Goal: Task Accomplishment & Management: Manage account settings

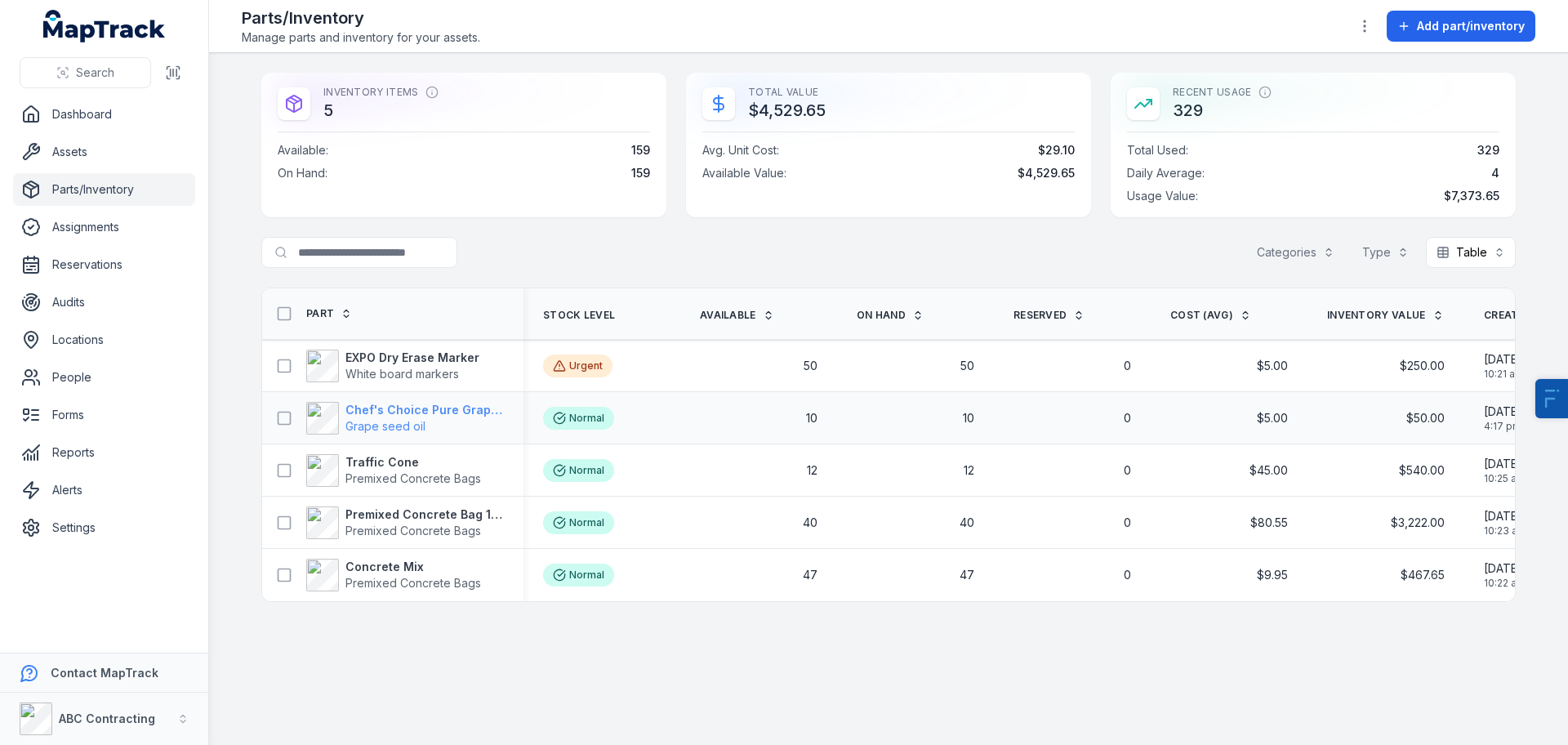
click at [385, 412] on strong "Chef's Choice Pure Grapeseed Oil" at bounding box center [425, 409] width 159 height 16
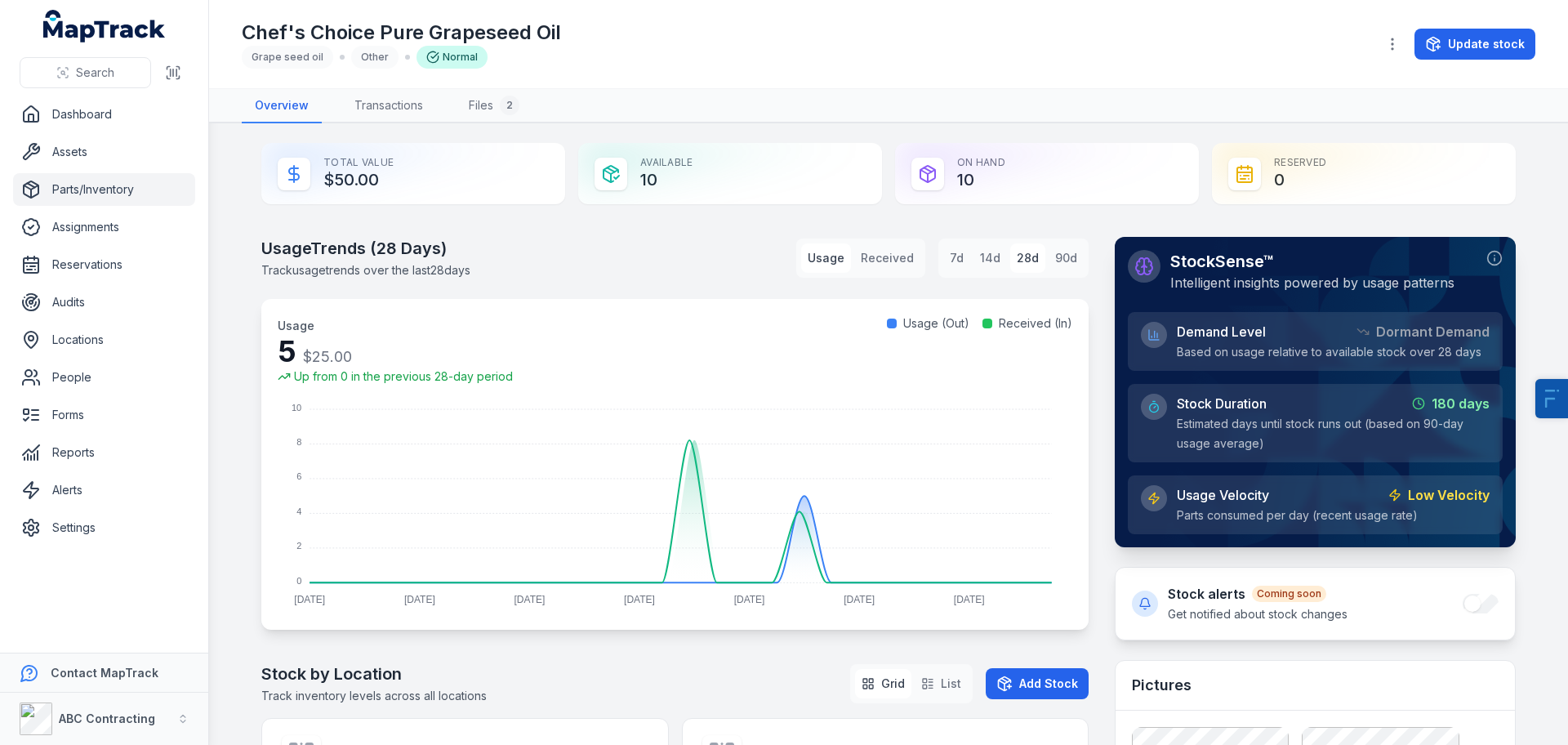
click at [1546, 52] on header "Toggle Navigation Chef's Choice Pure Grapeseed Oil Grape seed oil Other Normal …" at bounding box center [889, 44] width 1360 height 89
click at [1486, 41] on button "Update stock" at bounding box center [1475, 44] width 121 height 31
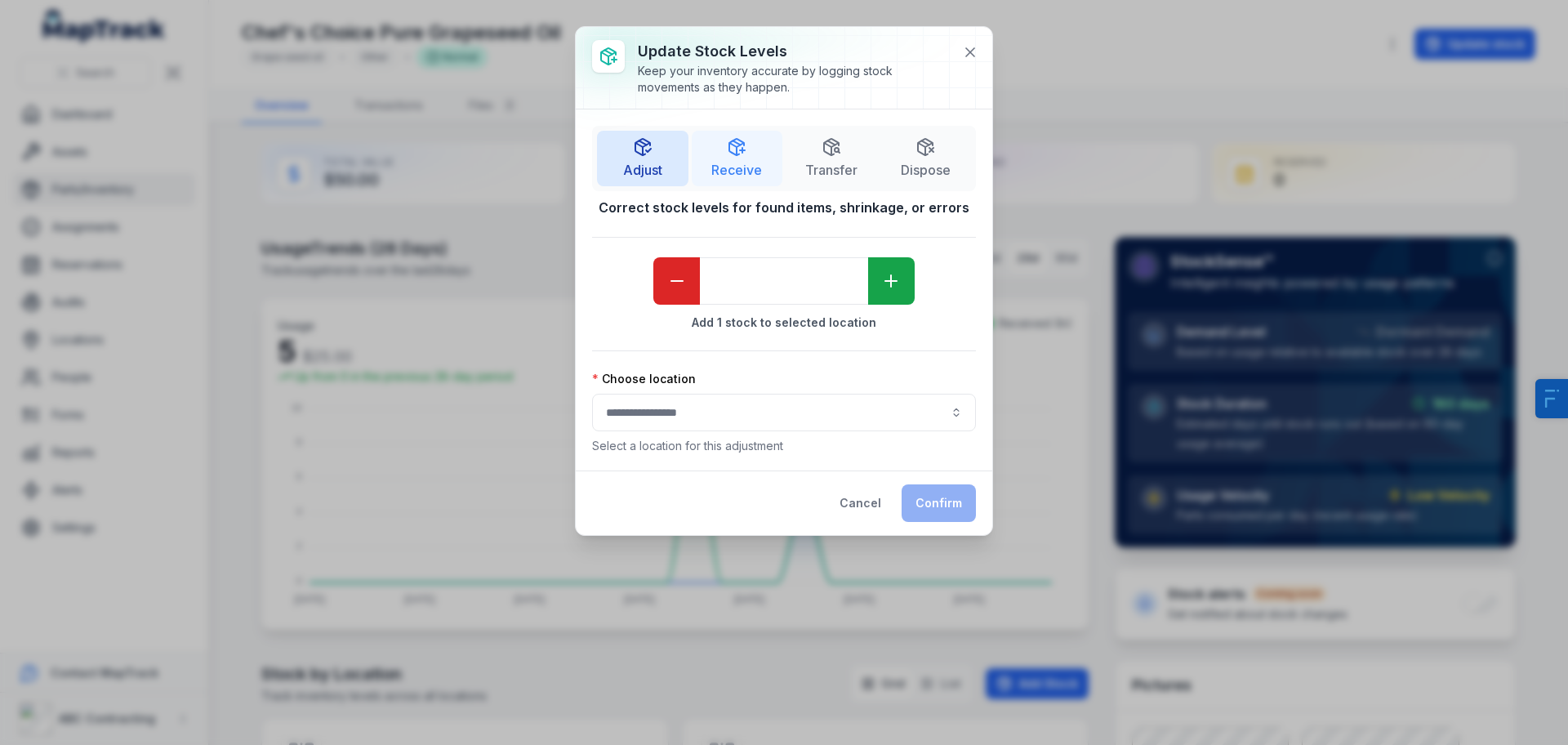
click at [756, 173] on span "Receive" at bounding box center [737, 170] width 51 height 20
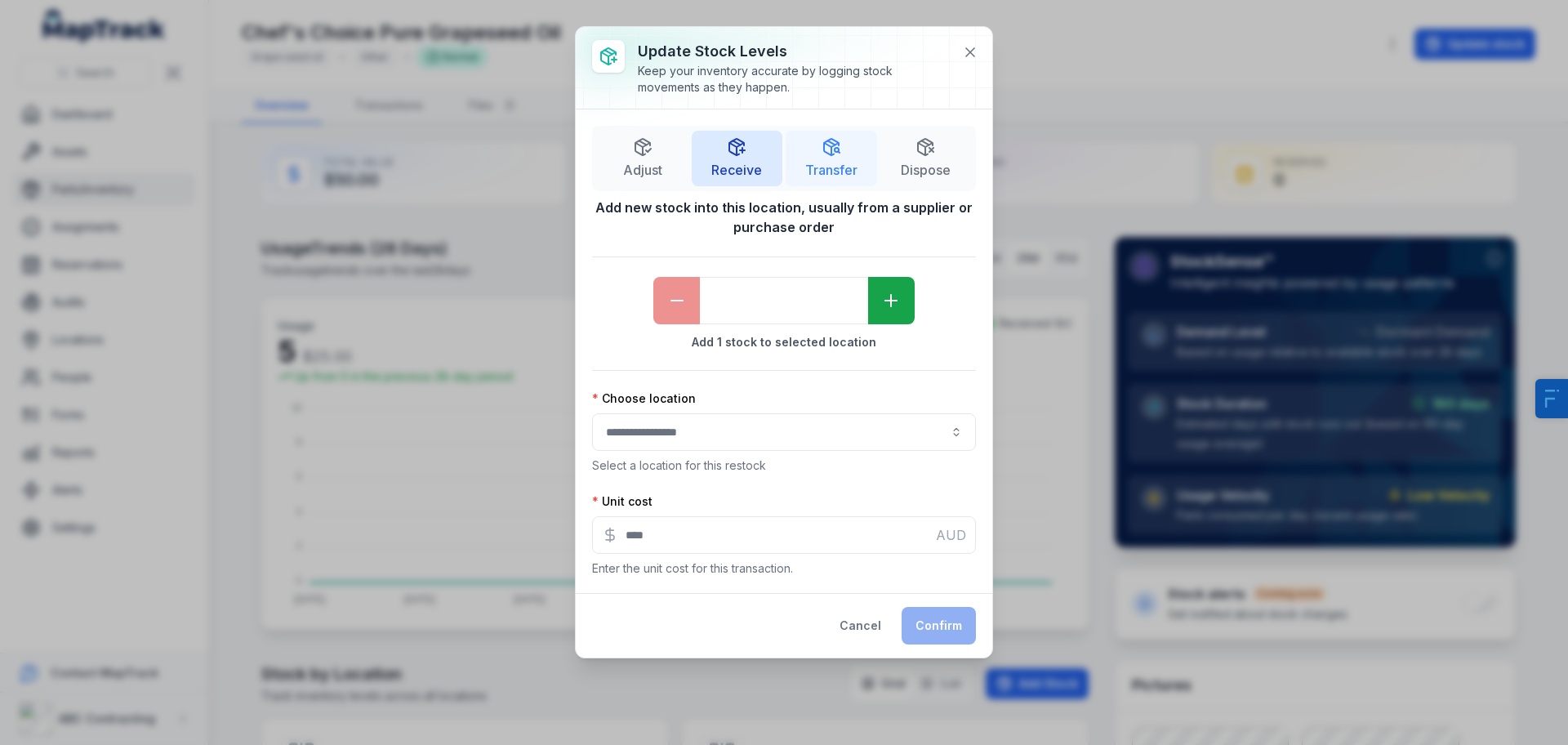
click at [791, 173] on button "Transfer" at bounding box center [831, 159] width 91 height 56
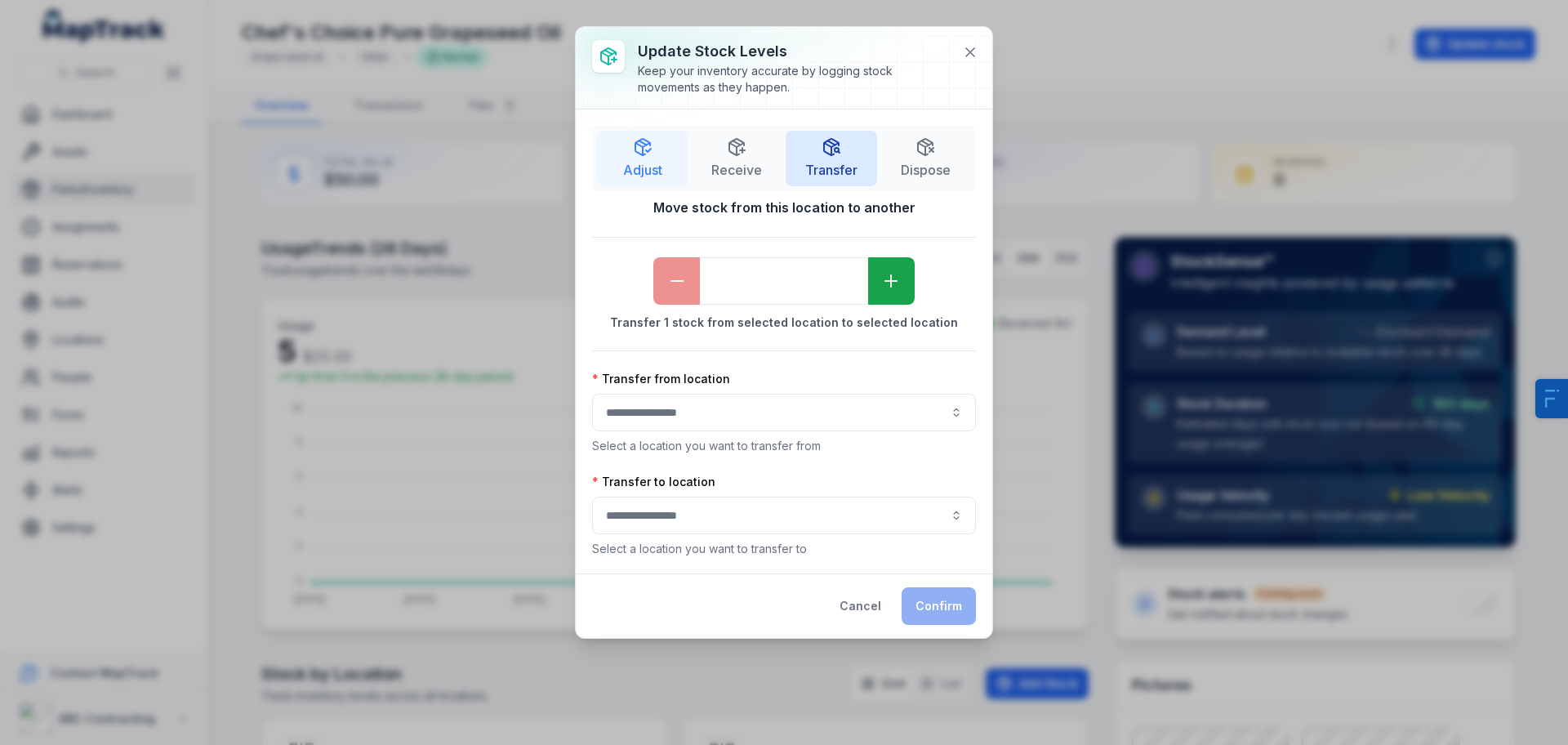
click at [642, 178] on span "Adjust" at bounding box center [642, 170] width 39 height 20
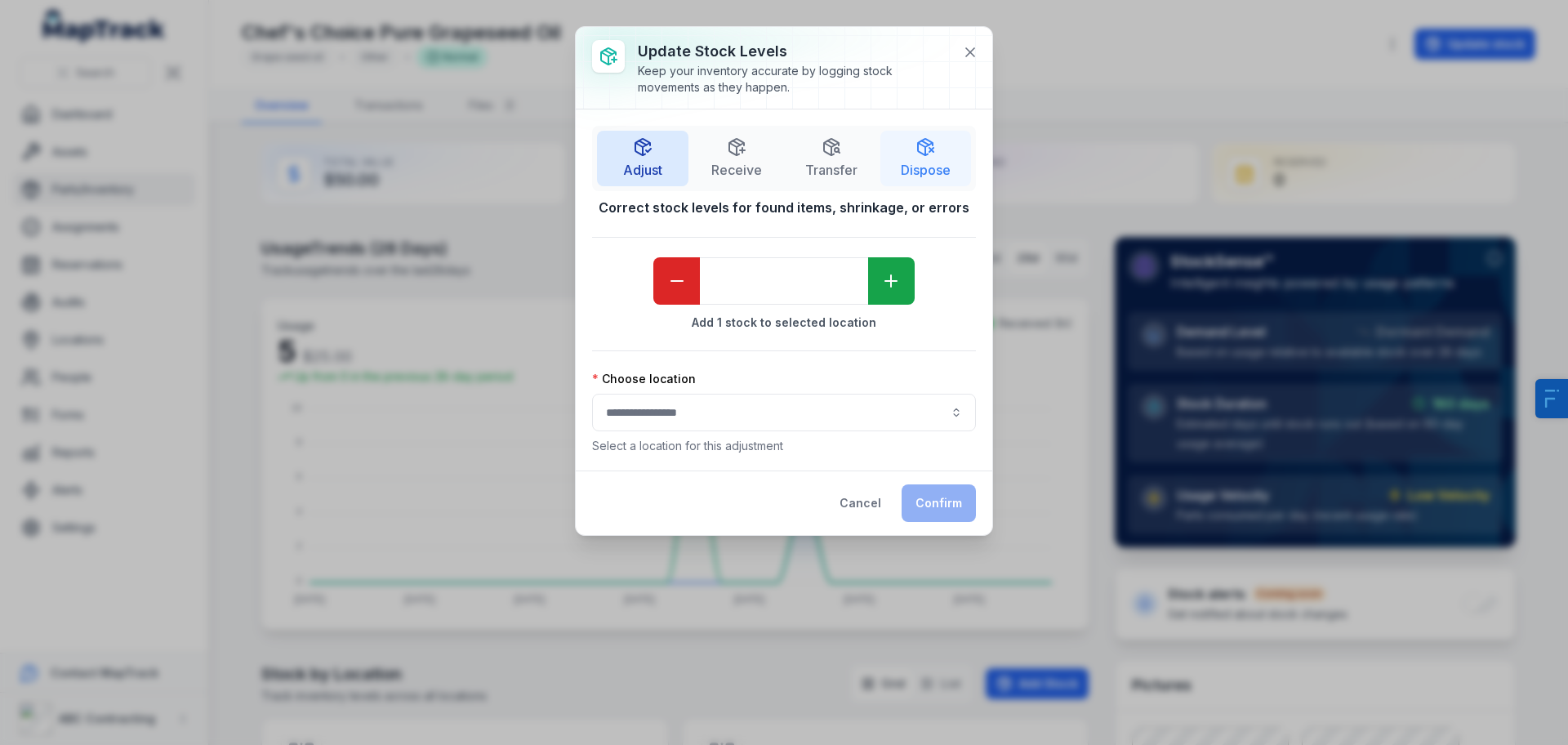
click at [933, 158] on button "Dispose" at bounding box center [926, 159] width 91 height 56
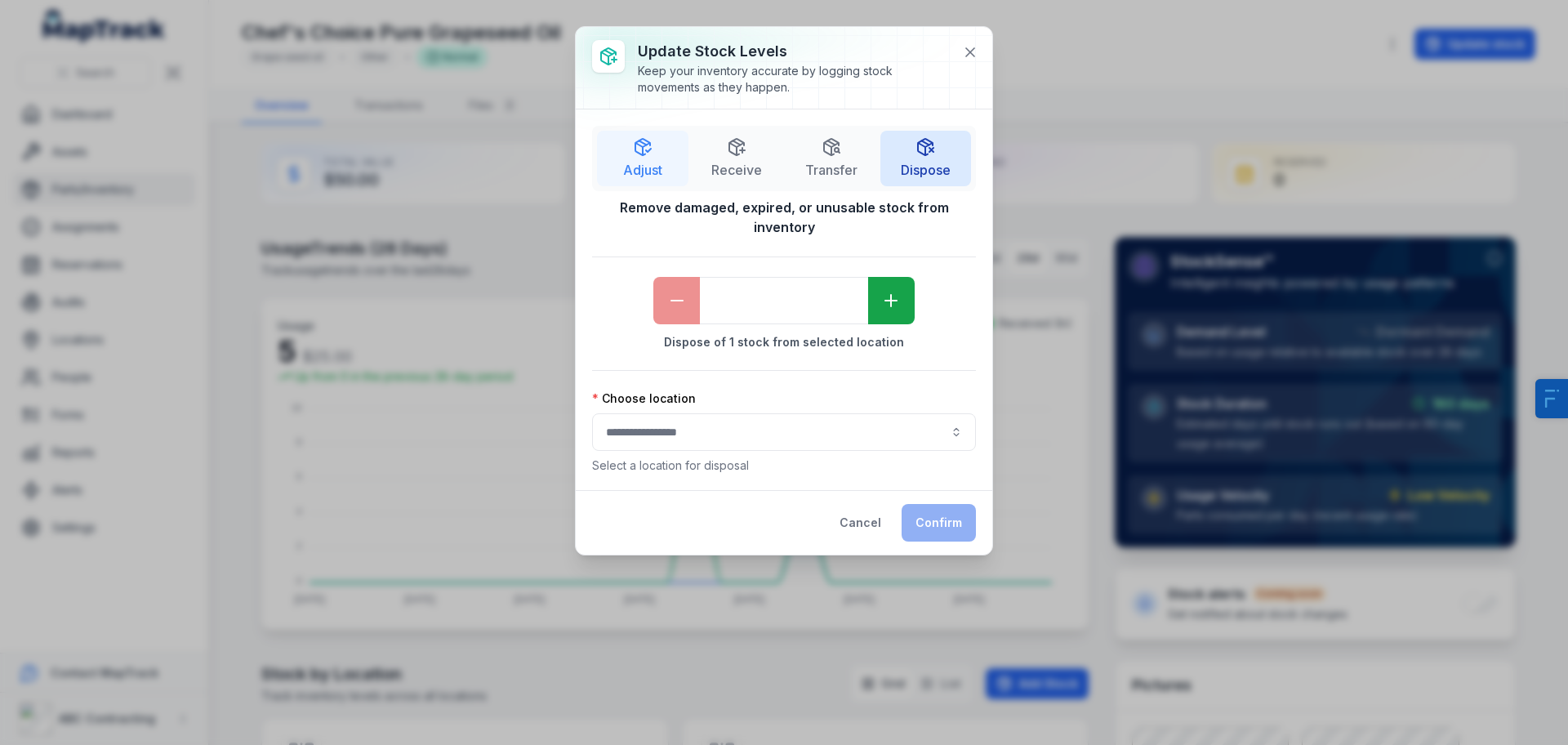
click at [620, 159] on button "Adjust" at bounding box center [642, 159] width 91 height 56
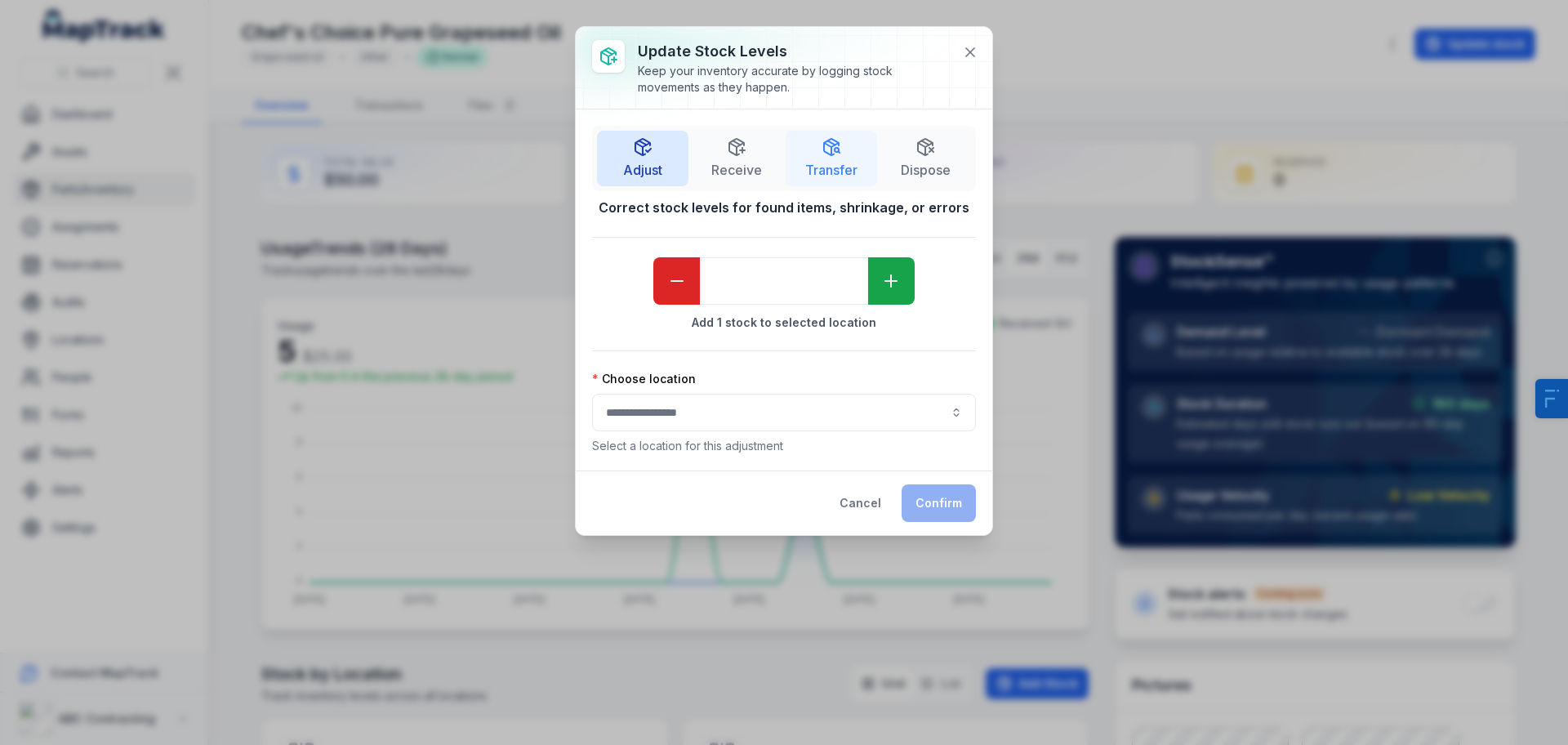
click at [843, 152] on button "Transfer" at bounding box center [831, 159] width 91 height 56
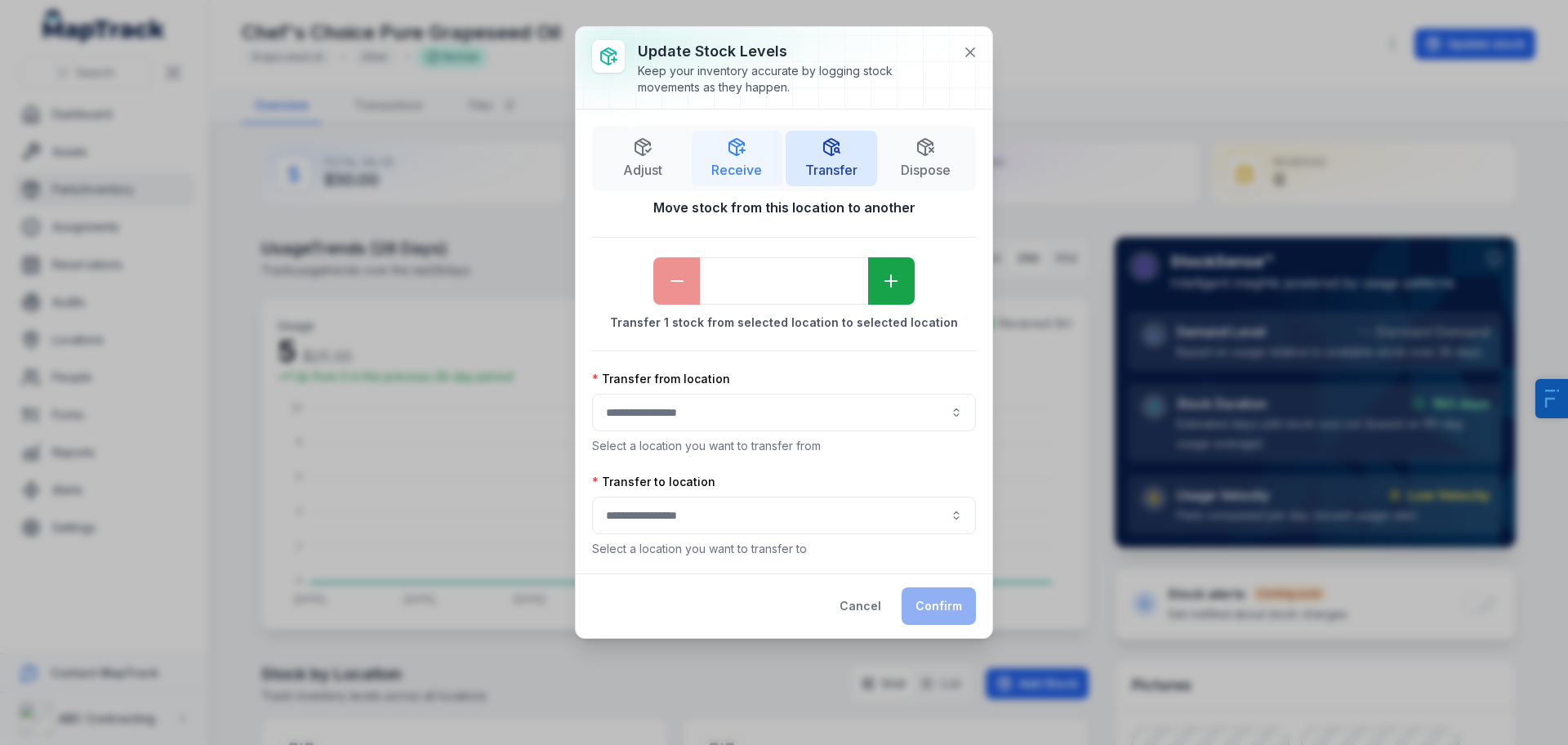
click at [747, 158] on button "Receive" at bounding box center [737, 159] width 91 height 56
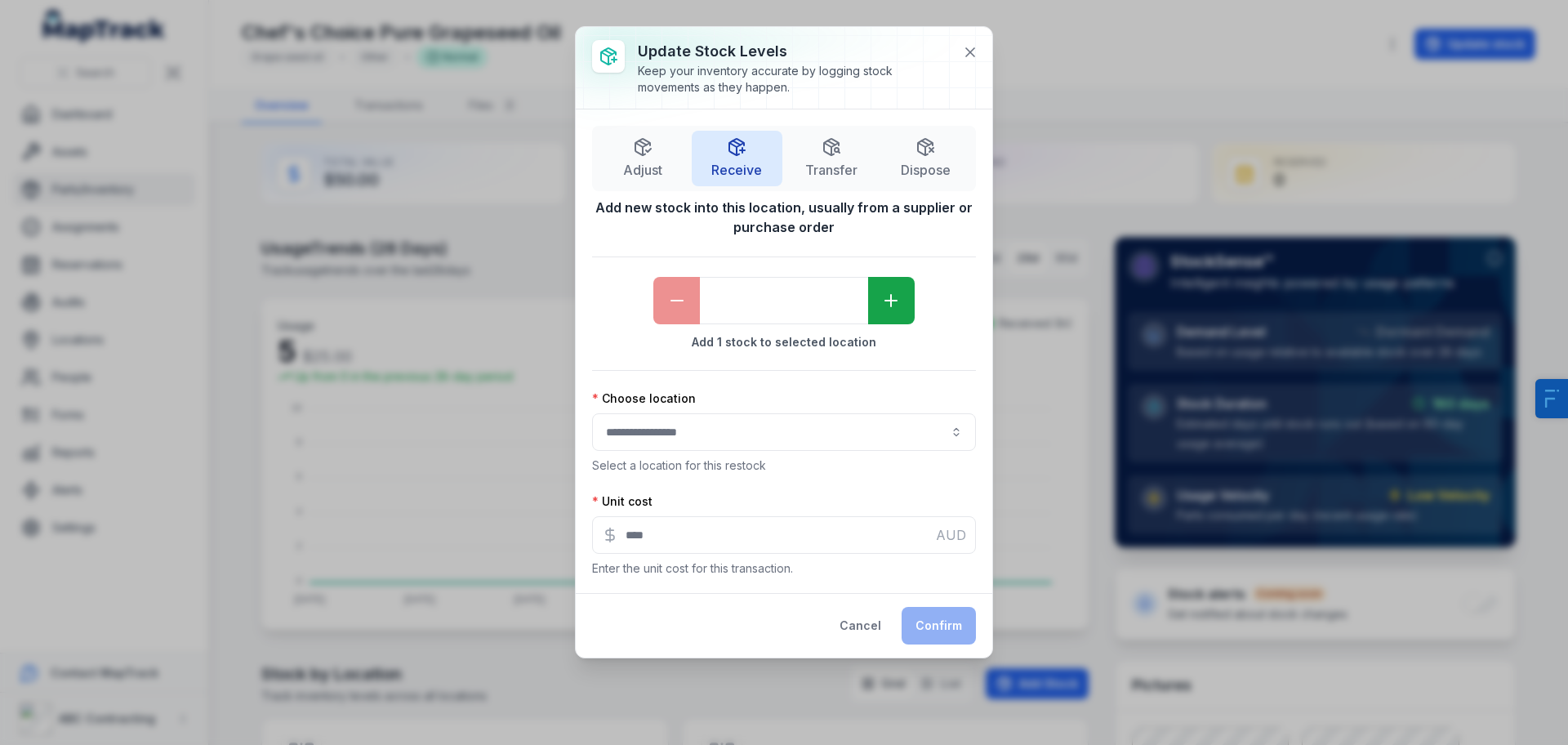
click at [724, 451] on div "Choose location Select a location for this restock" at bounding box center [784, 432] width 384 height 83
click at [747, 434] on button "button" at bounding box center [784, 432] width 384 height 38
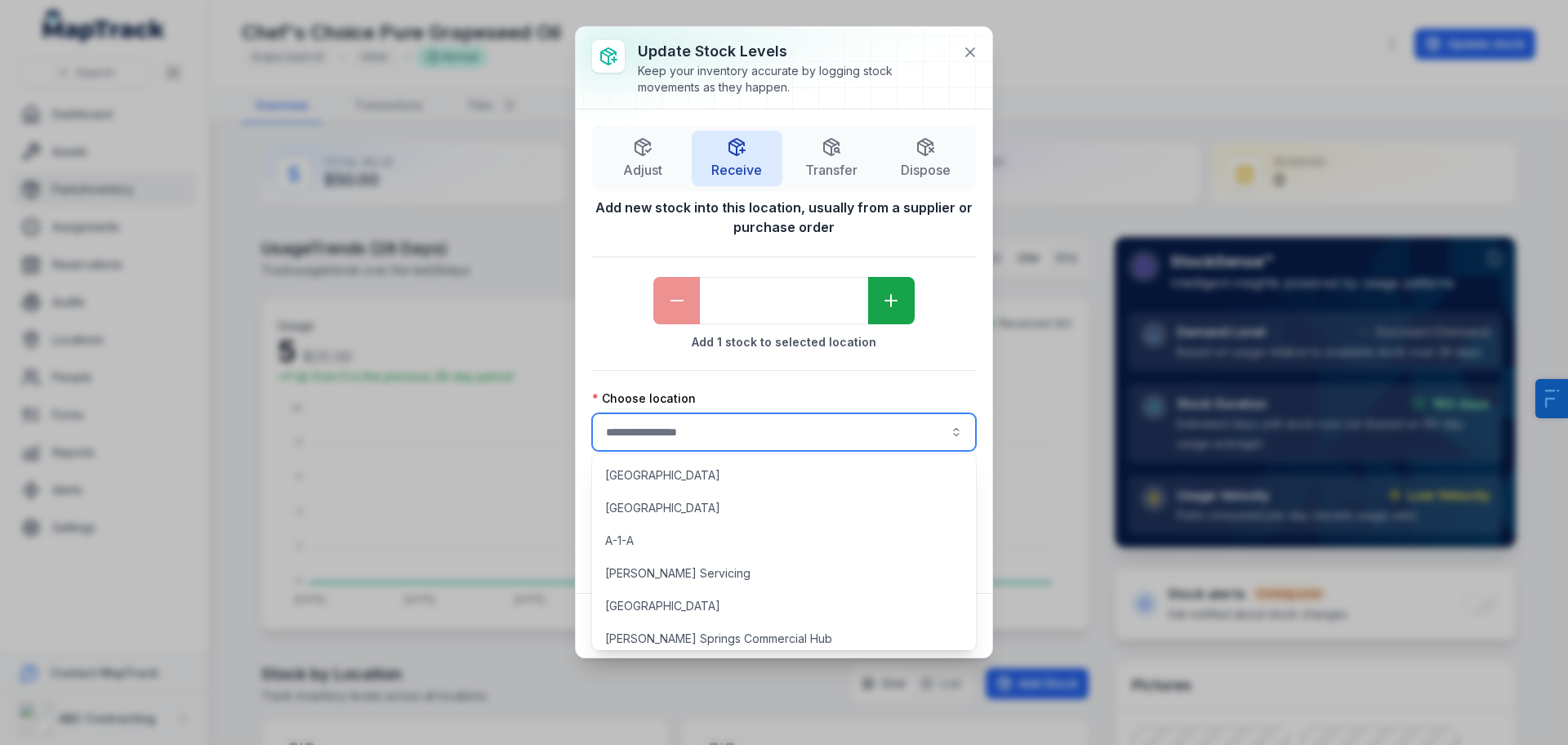
click at [796, 393] on div "Choose location" at bounding box center [784, 399] width 384 height 16
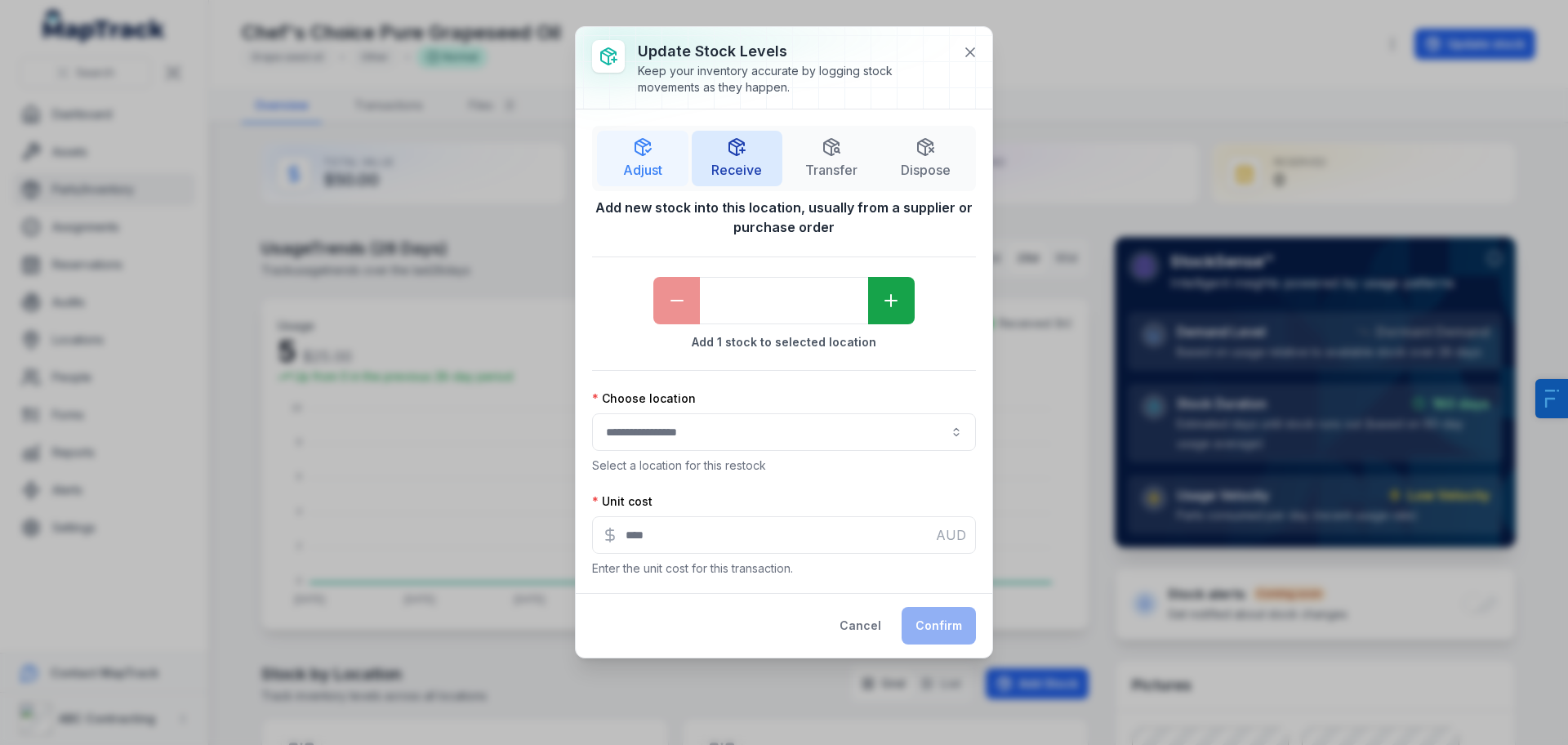
click at [641, 166] on span "Adjust" at bounding box center [642, 170] width 39 height 20
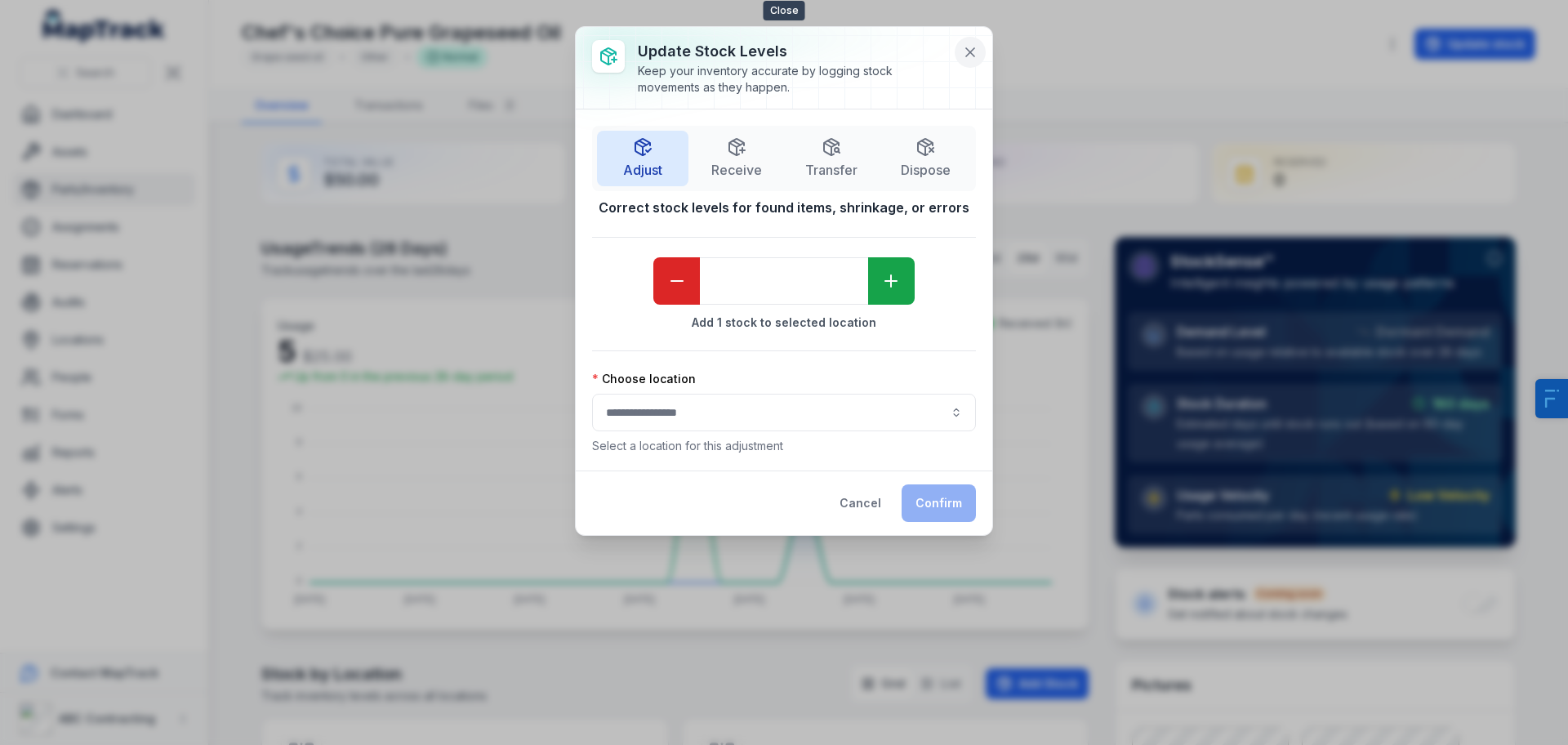
click at [972, 60] on button at bounding box center [970, 52] width 31 height 31
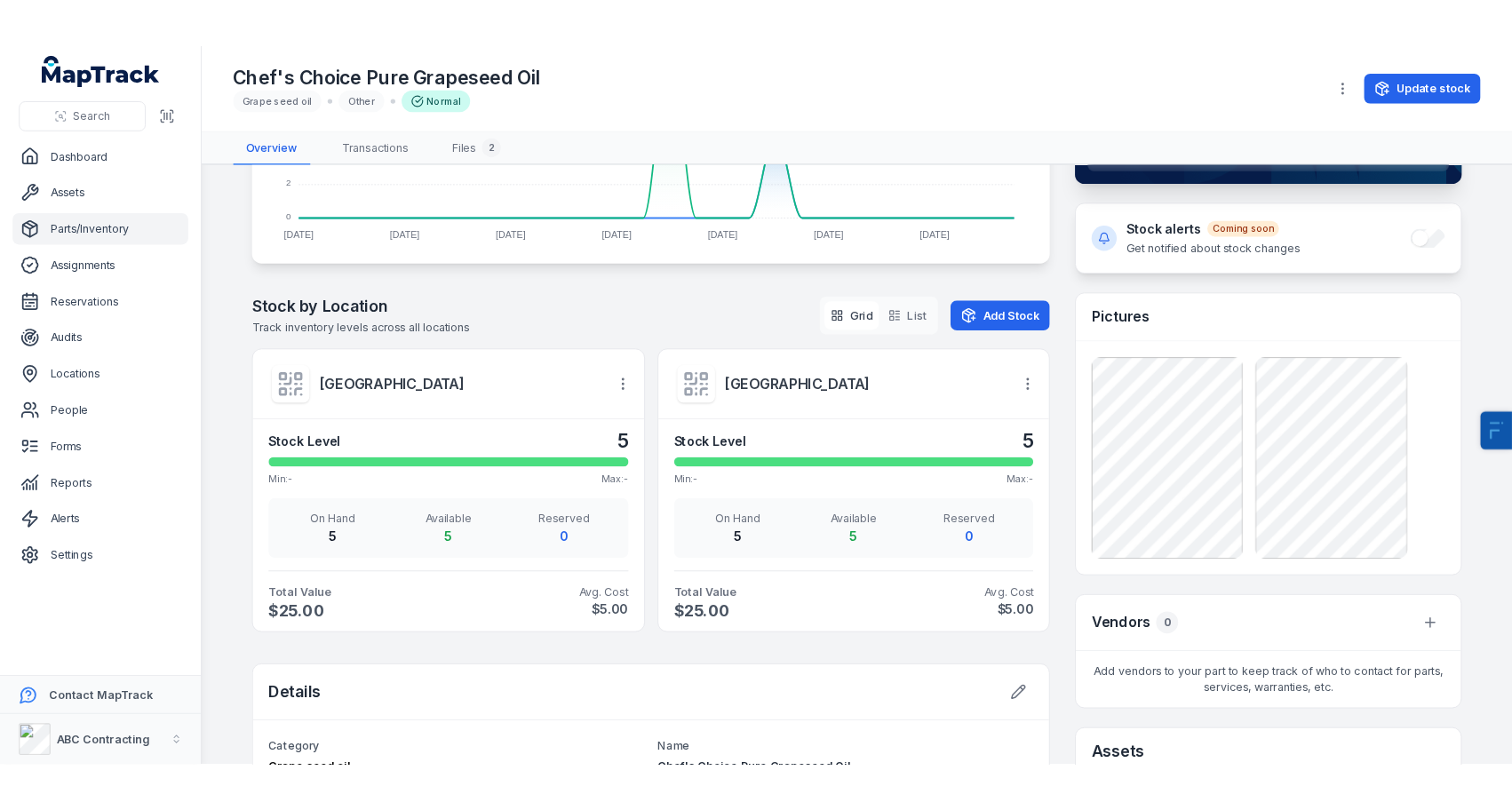
scroll to position [468, 0]
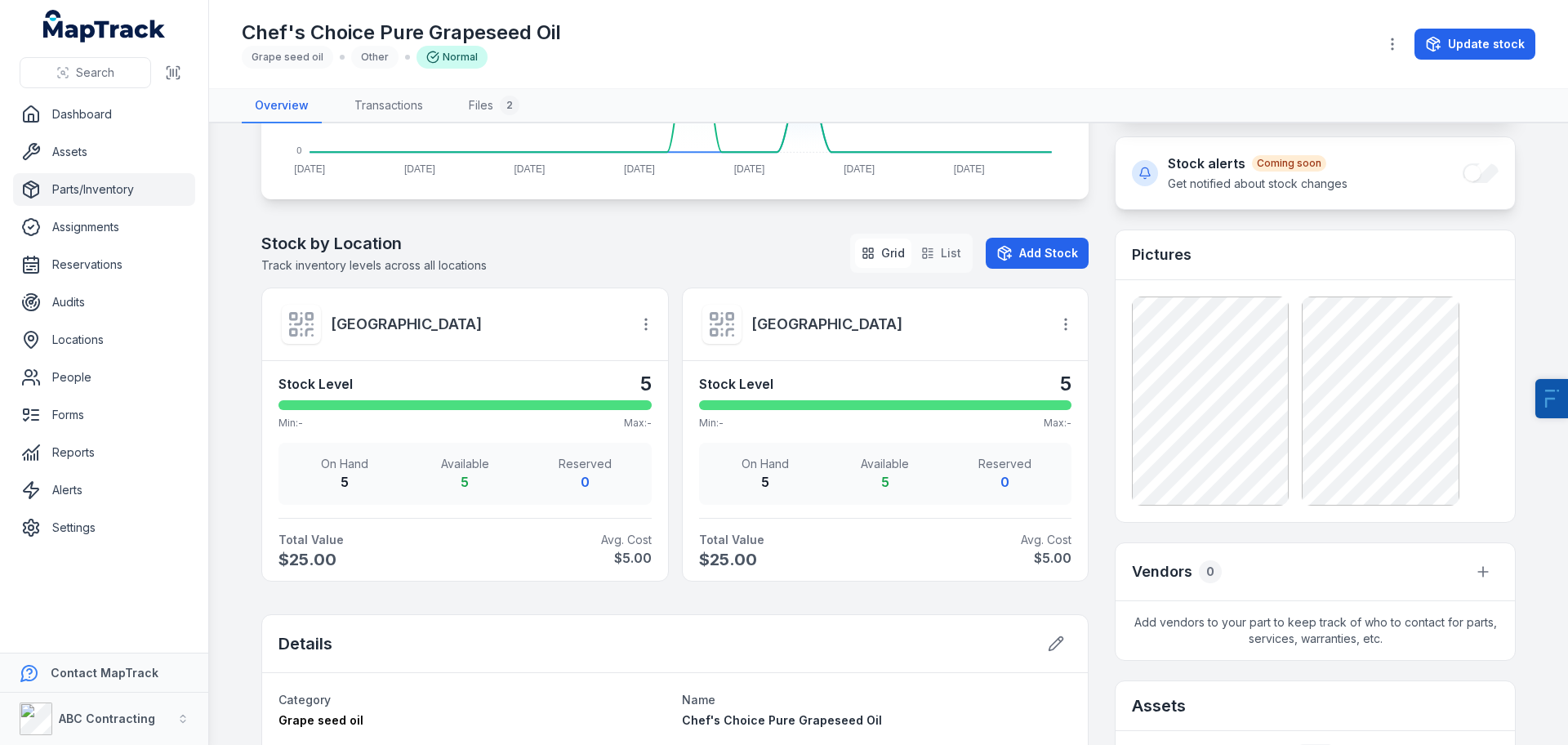
click at [78, 192] on link "Parts/Inventory" at bounding box center [104, 189] width 182 height 32
